Goal: Use online tool/utility: Utilize a website feature to perform a specific function

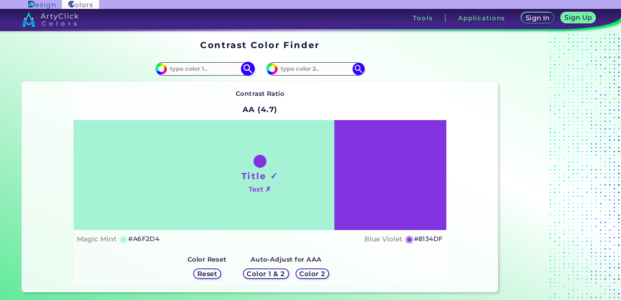
click at [230, 67] on input at bounding box center [204, 69] width 75 height 11
type input "dark olive"
click at [205, 85] on span "◉" at bounding box center [204, 83] width 8 height 11
type input "#373e02"
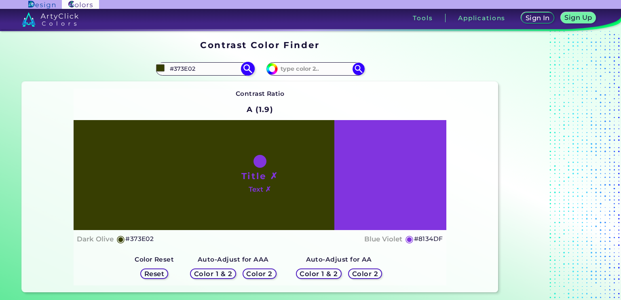
click at [210, 70] on input "#373E02" at bounding box center [204, 69] width 75 height 11
drag, startPoint x: 206, startPoint y: 70, endPoint x: 157, endPoint y: 68, distance: 49.0
click at [157, 68] on div "#373e02 #373E02 Dark Olive ◉ Dark [PERSON_NAME] ◉" at bounding box center [205, 68] width 98 height 13
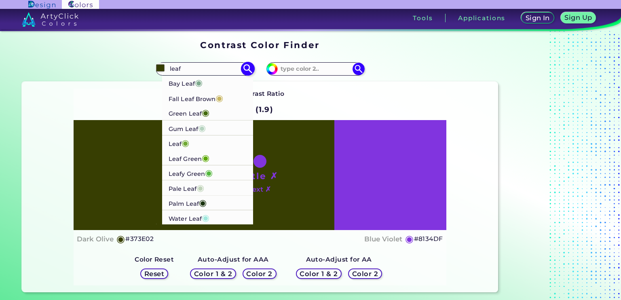
type input "leaf"
click at [176, 142] on p "Leaf ◉" at bounding box center [179, 142] width 21 height 15
type input "#71aa34"
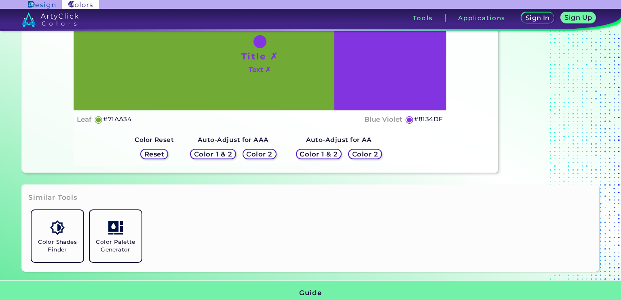
scroll to position [121, 0]
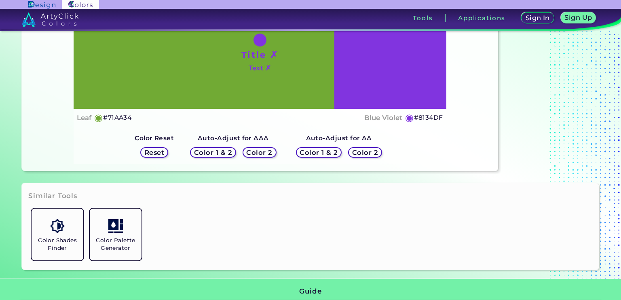
click at [369, 155] on h5 "Color 2" at bounding box center [365, 152] width 23 height 6
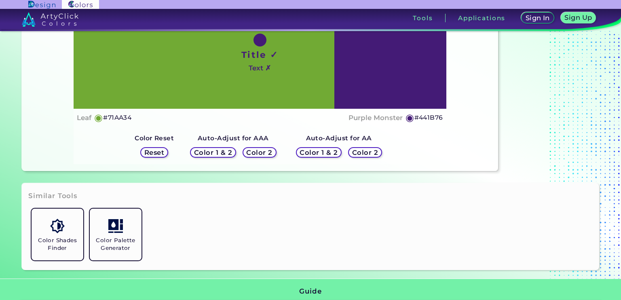
click at [369, 155] on h5 "Color 2" at bounding box center [365, 152] width 23 height 6
click at [263, 155] on h5 "Color 2" at bounding box center [259, 152] width 23 height 6
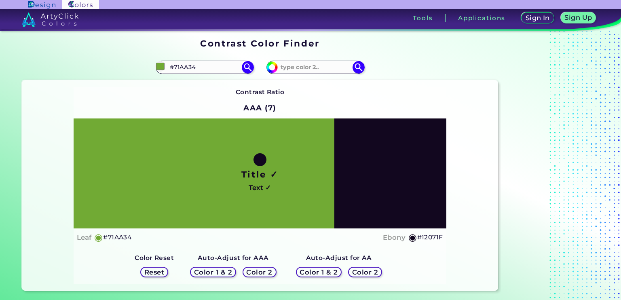
scroll to position [0, 0]
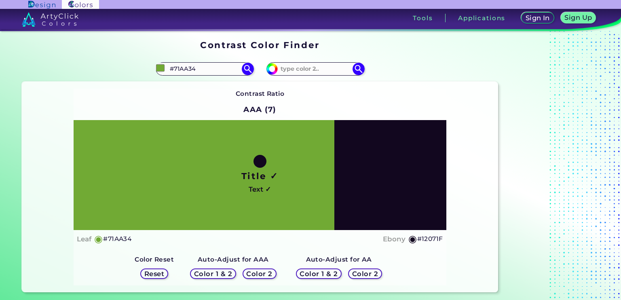
click at [369, 273] on h5 "Color 2" at bounding box center [366, 274] width 24 height 6
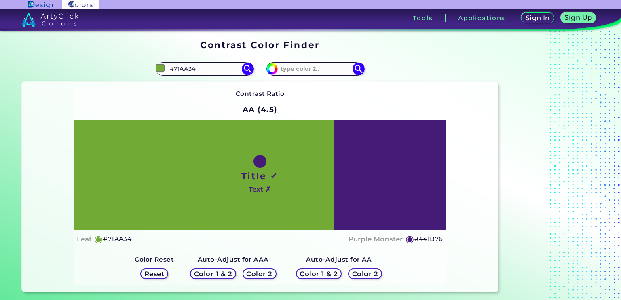
click at [267, 273] on h5 "Color 2" at bounding box center [259, 274] width 23 height 6
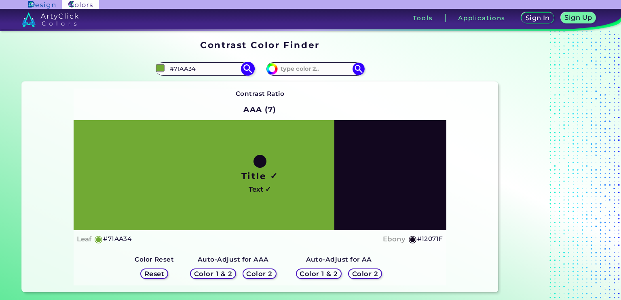
drag, startPoint x: 212, startPoint y: 68, endPoint x: 165, endPoint y: 68, distance: 47.3
click at [165, 68] on div "#71aa34 #71AA34 Bay Leaf ◉ Fall Leaf Brown ◉ Green Leaf ◉ Gum Leaf ◉ Leaf ◉ Lea…" at bounding box center [205, 68] width 98 height 13
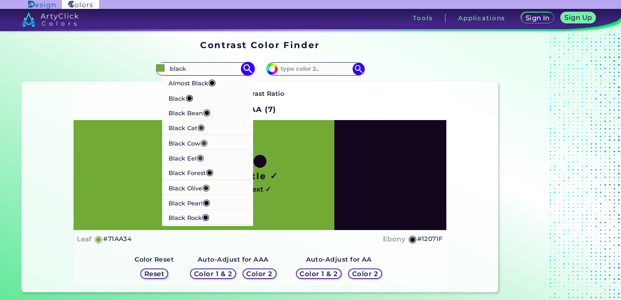
type input "black"
click at [183, 100] on p "Black ◉" at bounding box center [181, 97] width 25 height 15
type input "#000000"
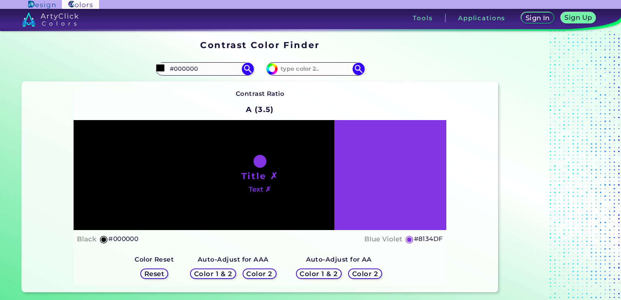
click at [370, 275] on h5 "Color 2" at bounding box center [365, 274] width 23 height 6
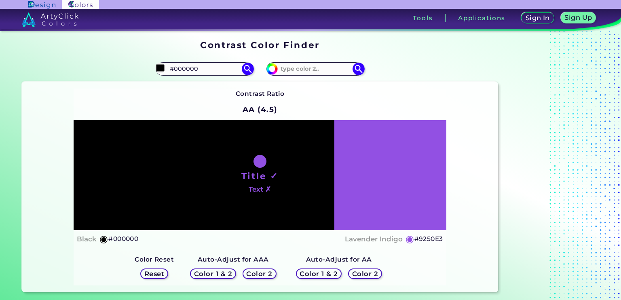
click at [263, 275] on h5 "Color 2" at bounding box center [259, 274] width 23 height 6
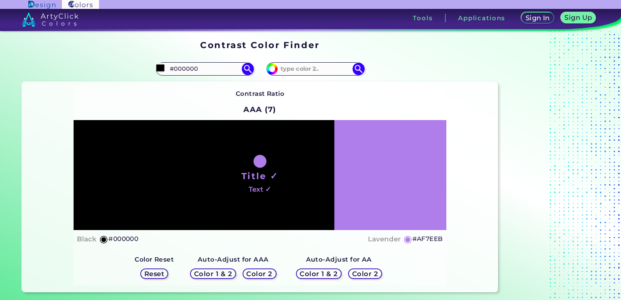
click at [366, 273] on h5 "Color 2" at bounding box center [365, 274] width 23 height 6
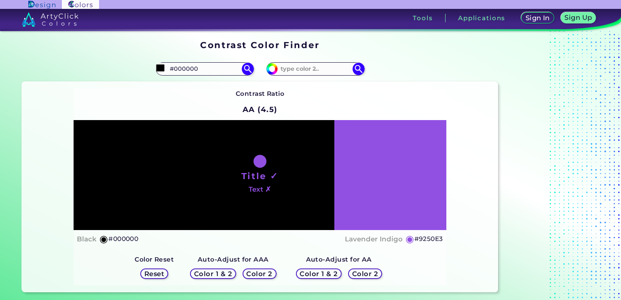
click at [364, 274] on h5 "Color 2" at bounding box center [366, 274] width 24 height 6
click at [325, 68] on input at bounding box center [315, 69] width 75 height 11
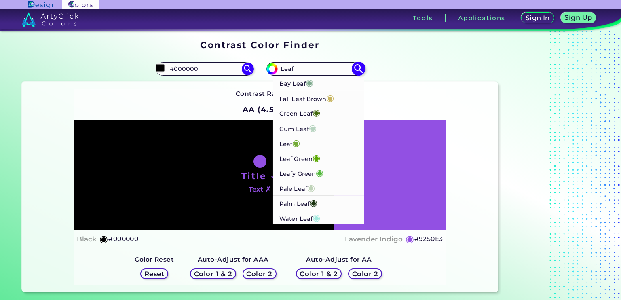
type input "Leaf"
click at [288, 140] on p "Leaf ◉" at bounding box center [290, 142] width 21 height 15
type input "#71aa34"
type input "#71AA34"
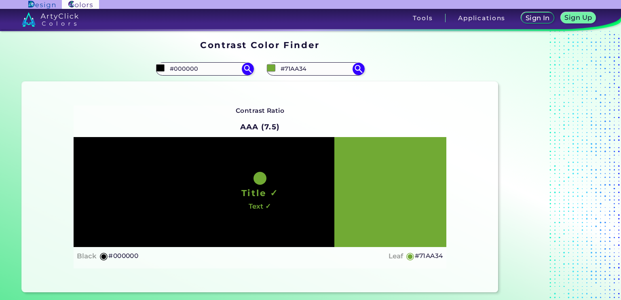
click at [138, 104] on div "Contrast Ratio AAA (7.5) Title ✓ Text ✓ Black ◉ #000000 Leaf ◉ #71AA34 Color 1 …" at bounding box center [260, 187] width 476 height 210
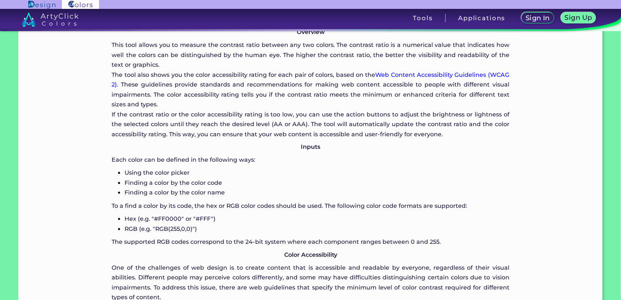
scroll to position [214, 0]
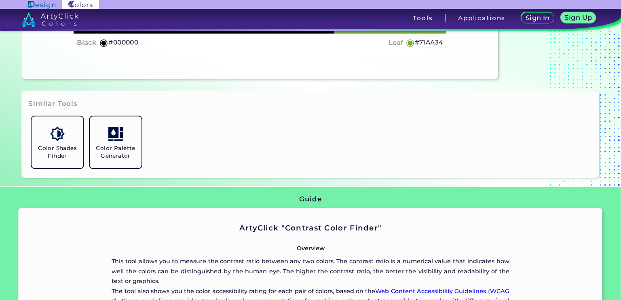
click at [241, 122] on div "Color Shades Finder Color Palette Generator" at bounding box center [310, 142] width 565 height 58
